Goal: Contribute content: Add original content to the website for others to see

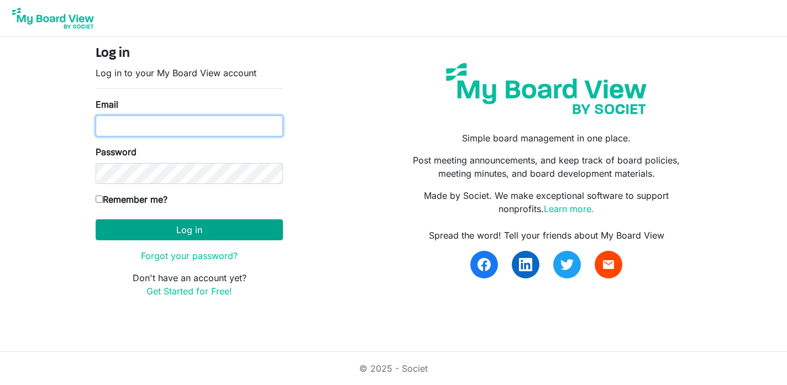
type input "[PERSON_NAME][EMAIL_ADDRESS][DOMAIN_NAME]"
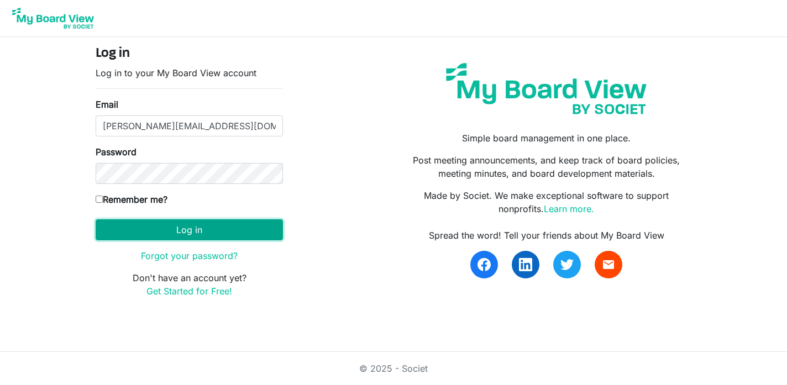
click at [192, 230] on button "Log in" at bounding box center [189, 229] width 187 height 21
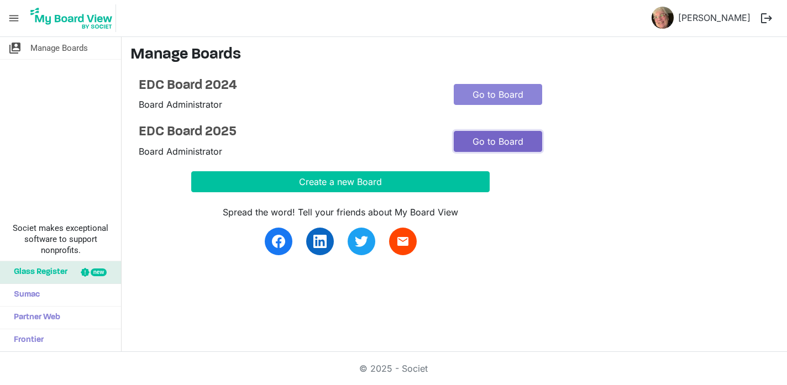
click at [485, 138] on link "Go to Board" at bounding box center [498, 141] width 88 height 21
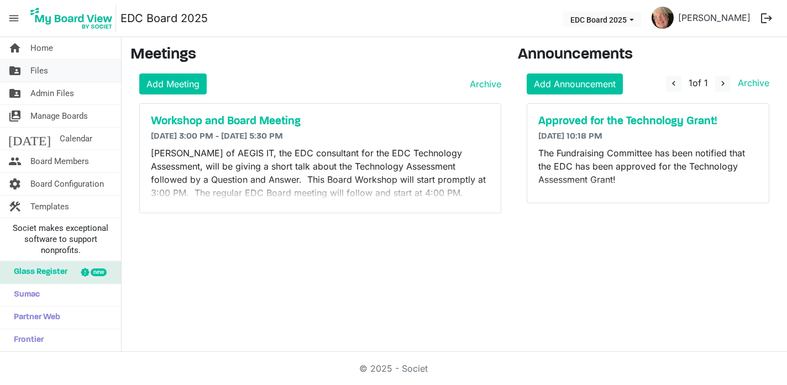
click at [48, 72] on link "folder_shared Files" at bounding box center [60, 71] width 121 height 22
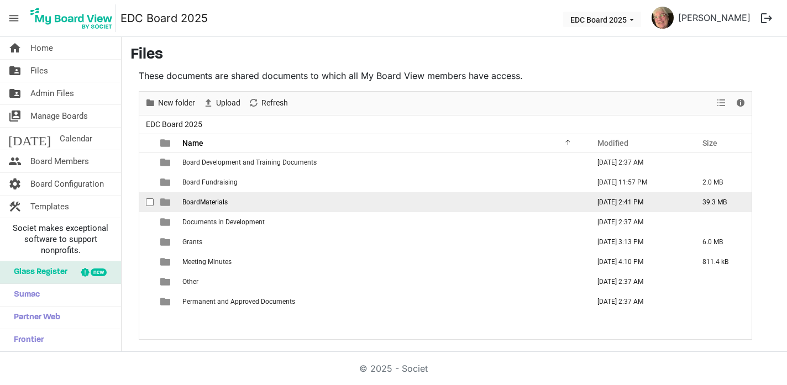
click at [221, 202] on span "BoardMaterials" at bounding box center [204, 202] width 45 height 8
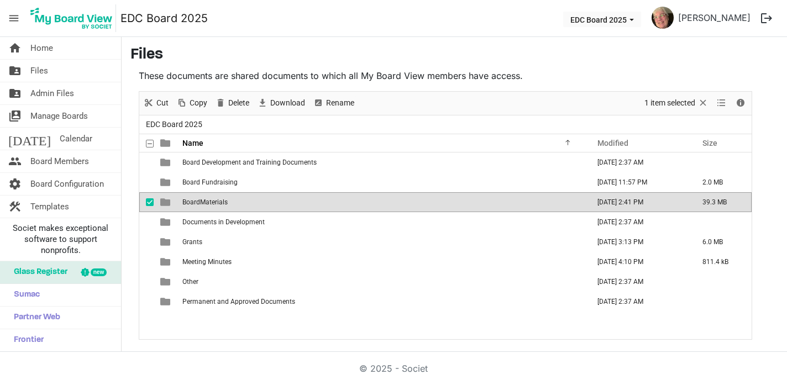
click at [221, 202] on span "BoardMaterials" at bounding box center [204, 202] width 45 height 8
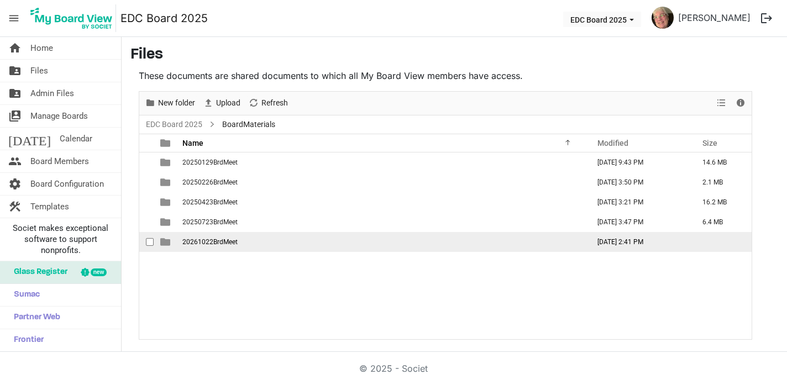
click at [227, 242] on span "20261022BrdMeet" at bounding box center [209, 242] width 55 height 8
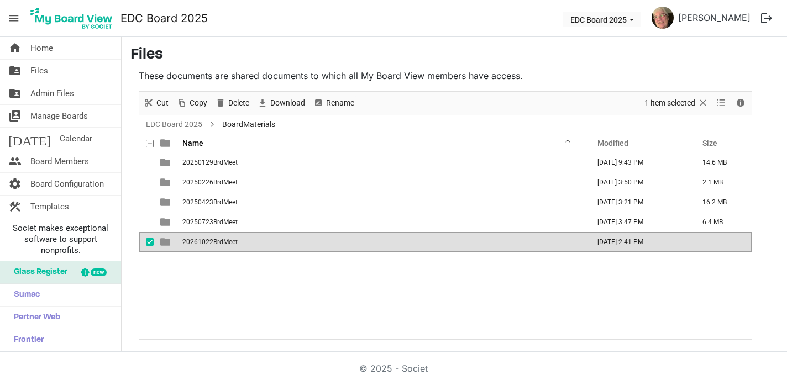
click at [227, 242] on span "20261022BrdMeet" at bounding box center [209, 242] width 55 height 8
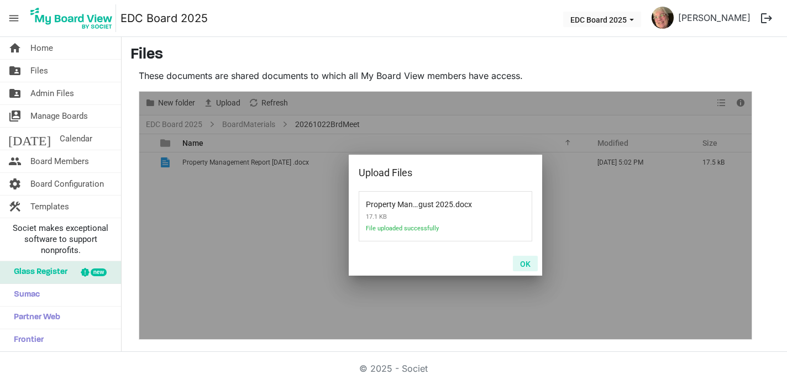
click at [527, 265] on button "OK" at bounding box center [525, 263] width 25 height 15
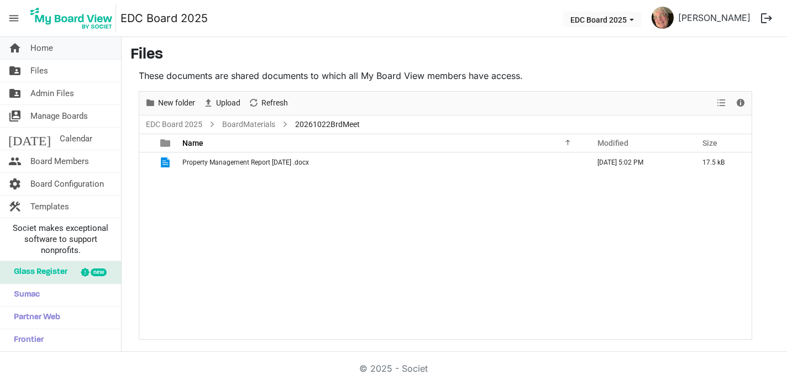
click at [40, 48] on span "Home" at bounding box center [41, 48] width 23 height 22
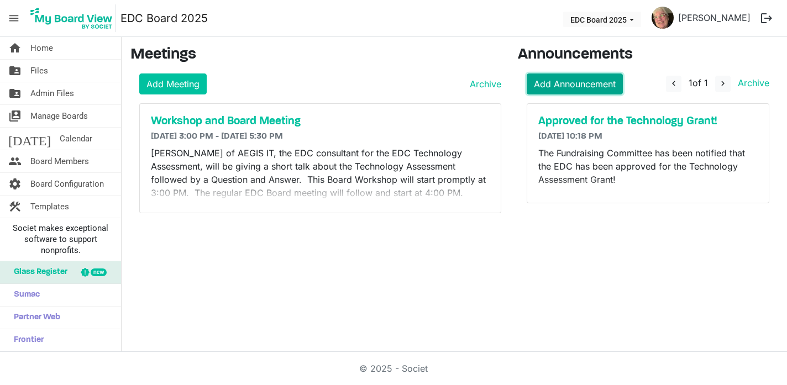
click at [590, 85] on link "Add Announcement" at bounding box center [575, 84] width 96 height 21
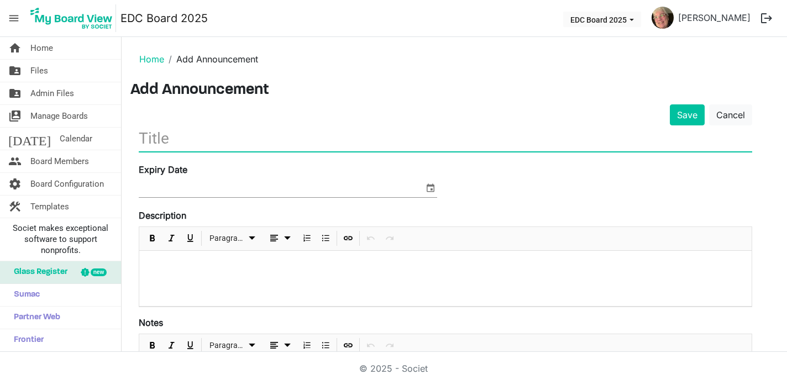
click at [140, 142] on input "text" at bounding box center [445, 138] width 613 height 26
type input "August Property Manager Report"
click at [427, 191] on span "select" at bounding box center [430, 188] width 13 height 14
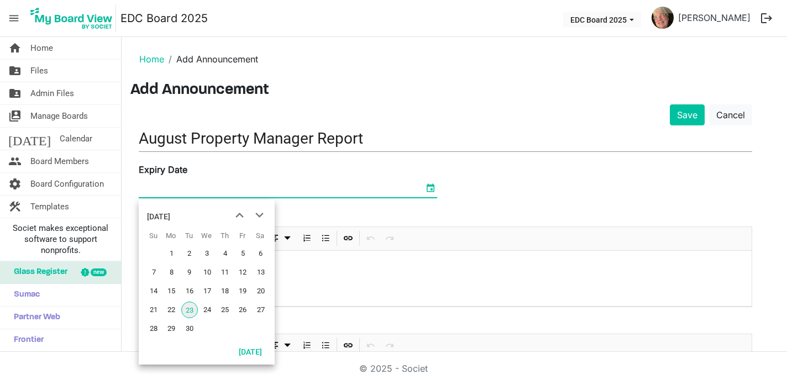
click at [427, 191] on span "select" at bounding box center [430, 188] width 13 height 14
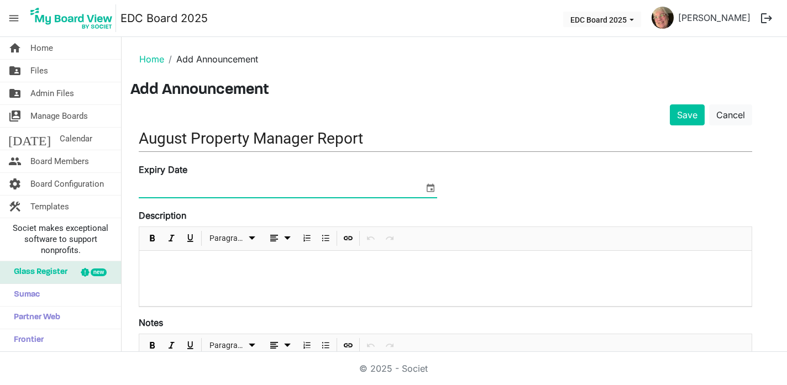
click at [429, 190] on span "select" at bounding box center [430, 188] width 13 height 14
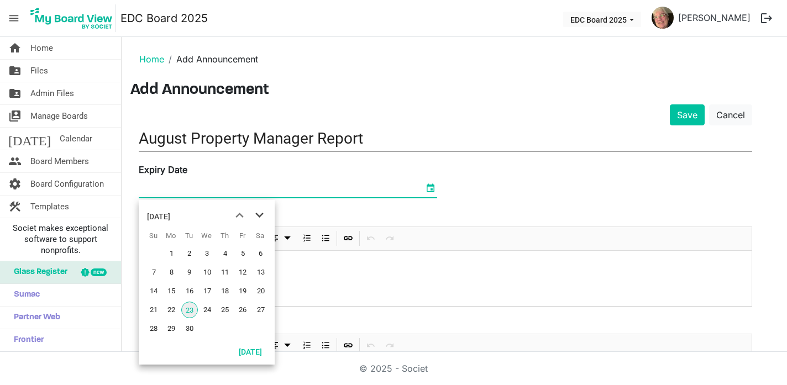
click at [262, 216] on span "next month" at bounding box center [259, 216] width 19 height 20
click at [207, 309] on span "22" at bounding box center [207, 310] width 17 height 17
type input "[DATE]"
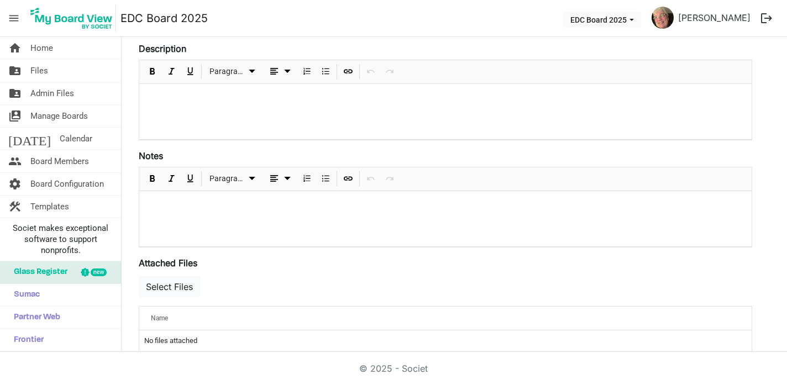
scroll to position [173, 0]
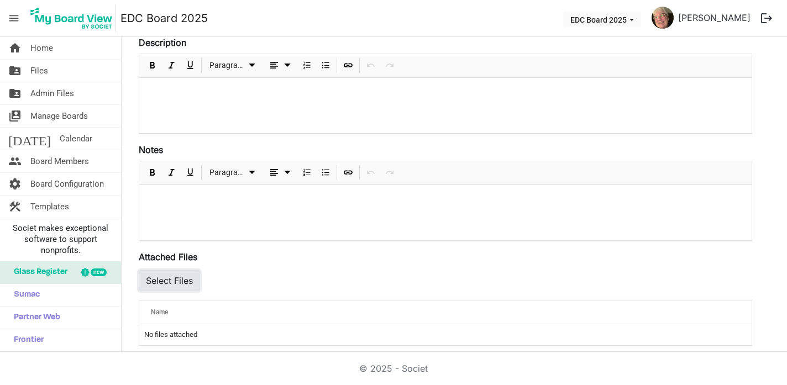
click at [181, 281] on button "Select Files" at bounding box center [169, 280] width 61 height 21
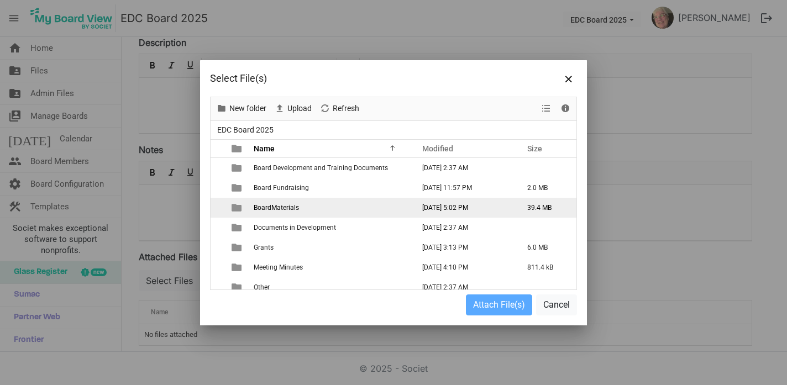
click at [292, 206] on span "BoardMaterials" at bounding box center [276, 208] width 45 height 8
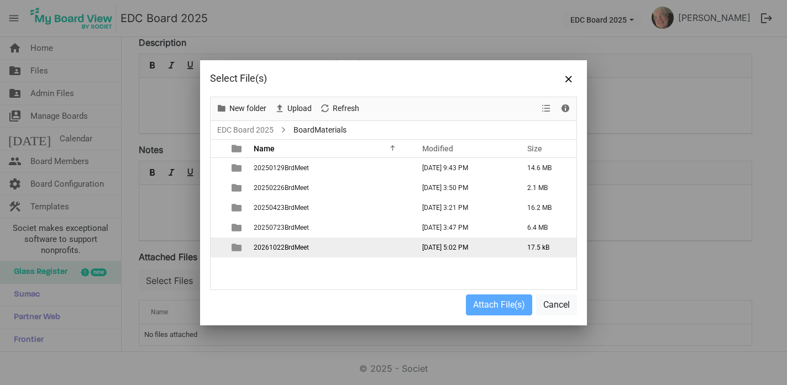
click at [292, 245] on span "20261022BrdMeet" at bounding box center [281, 248] width 55 height 8
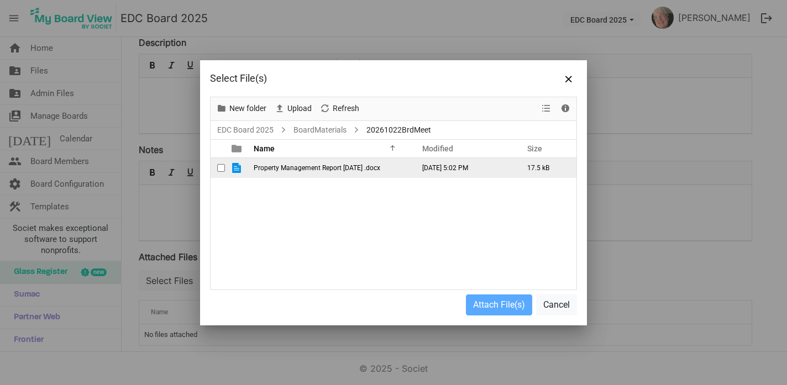
click at [313, 170] on span "Property Management Report [DATE] .docx" at bounding box center [317, 168] width 127 height 8
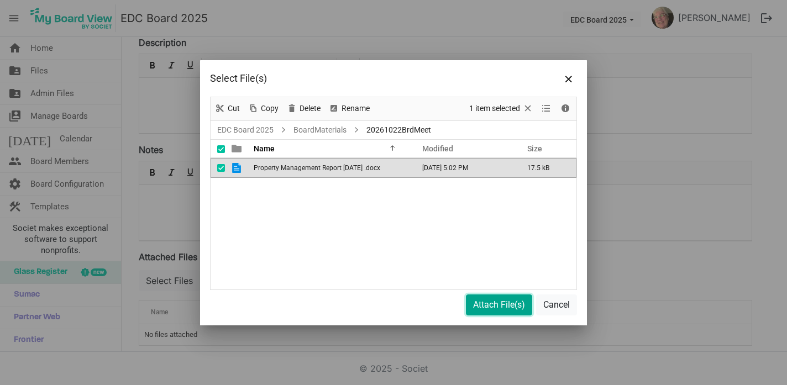
click at [493, 306] on button "Attach File(s)" at bounding box center [499, 305] width 66 height 21
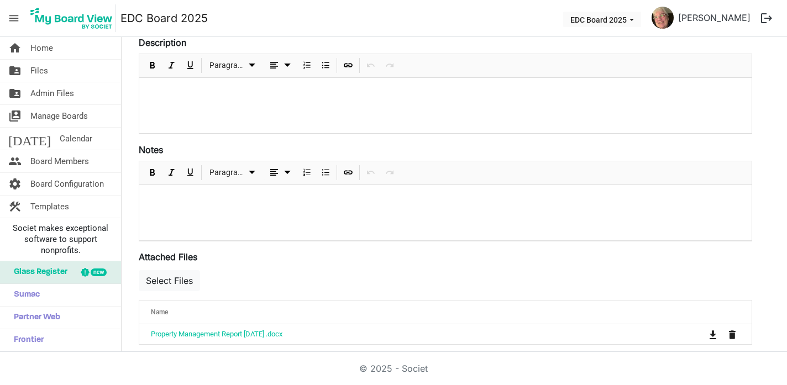
click at [146, 83] on div at bounding box center [445, 105] width 612 height 55
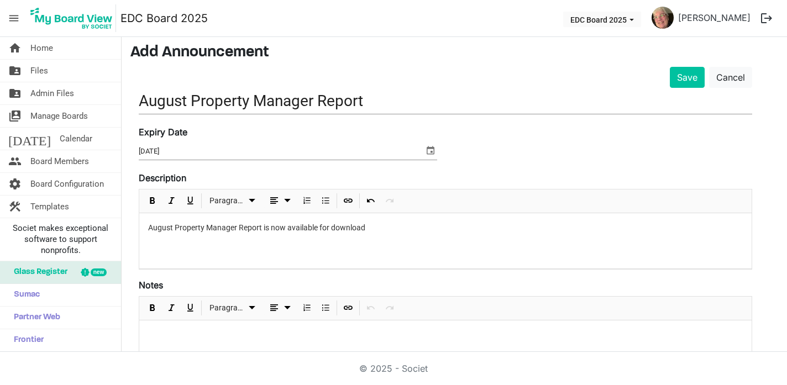
scroll to position [35, 0]
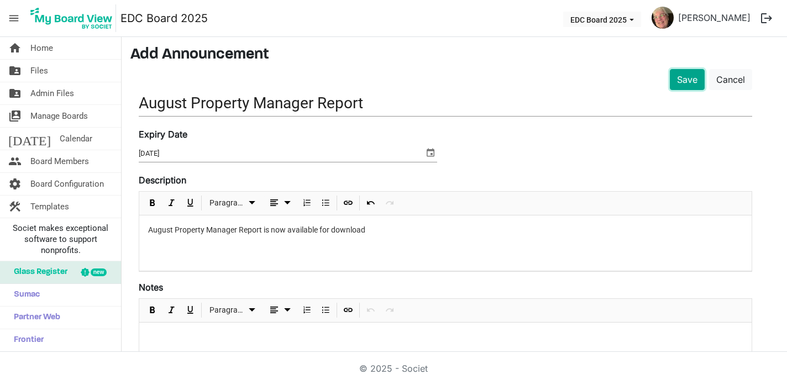
click at [683, 80] on button "Save" at bounding box center [687, 79] width 35 height 21
click at [683, 81] on button "Save" at bounding box center [687, 79] width 35 height 21
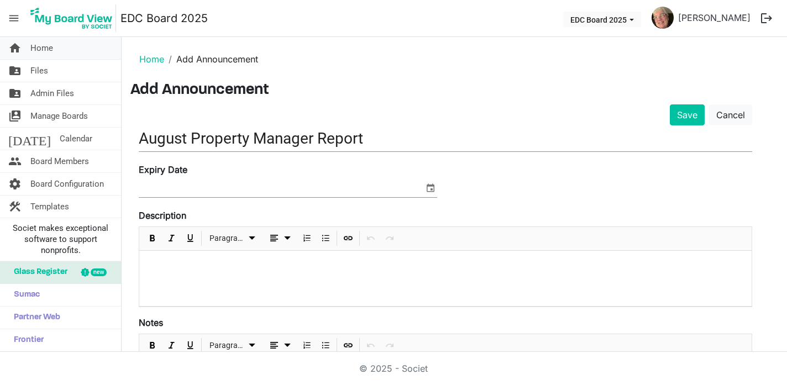
click at [51, 48] on span "Home" at bounding box center [41, 48] width 23 height 22
